Goal: Find contact information: Find contact information

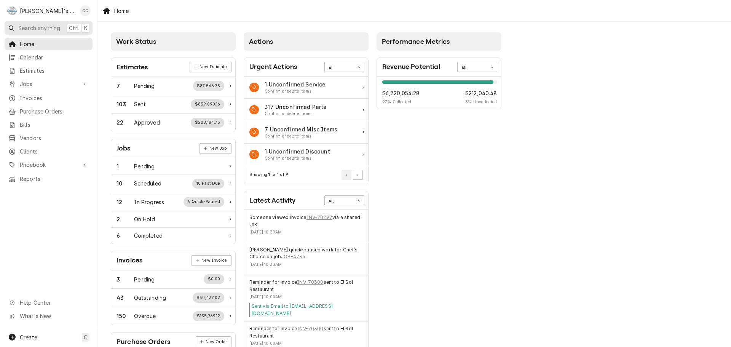
click at [53, 27] on span "Search anything" at bounding box center [39, 28] width 42 height 8
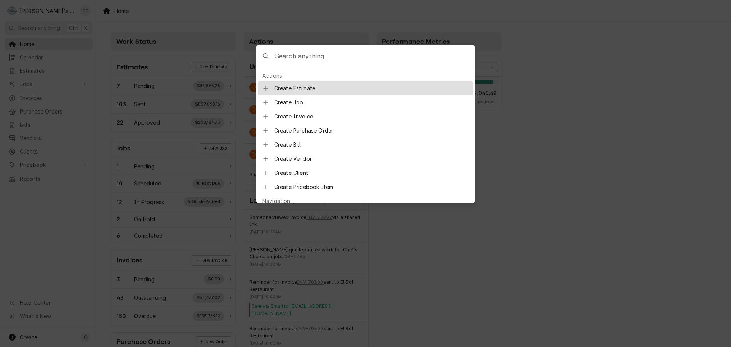
type input "x"
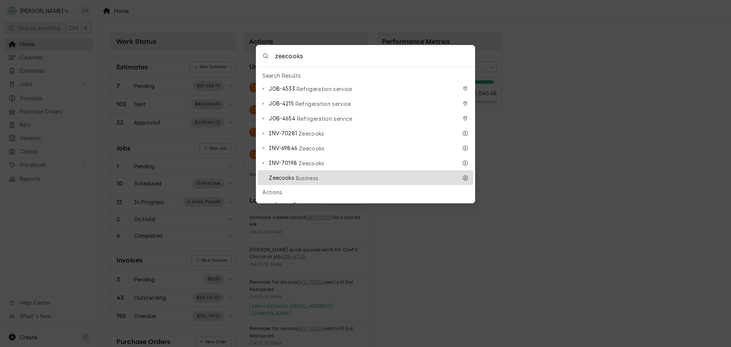
type input "zeecooks"
click at [291, 174] on span "Zeecooks" at bounding box center [281, 178] width 25 height 8
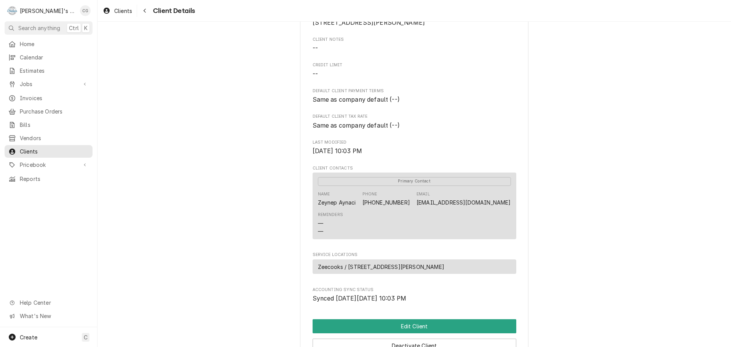
scroll to position [114, 0]
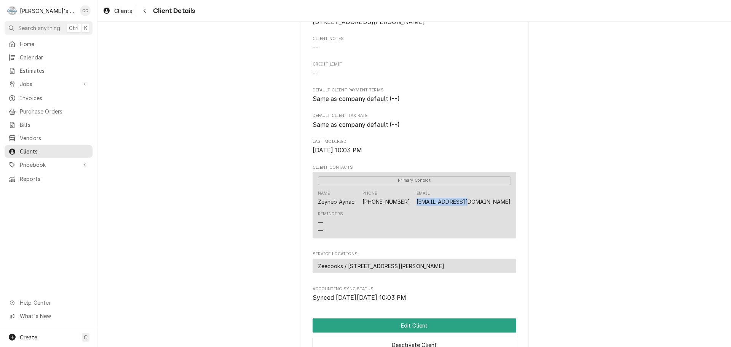
drag, startPoint x: 510, startPoint y: 209, endPoint x: 444, endPoint y: 213, distance: 65.6
click at [444, 213] on div "Primary Contact Name [PERSON_NAME] Phone [PHONE_NUMBER] Email [EMAIL_ADDRESS][D…" at bounding box center [414, 205] width 204 height 67
copy link "[EMAIL_ADDRESS][DOMAIN_NAME]"
